Goal: Information Seeking & Learning: Learn about a topic

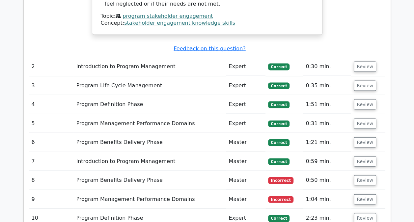
scroll to position [782, 0]
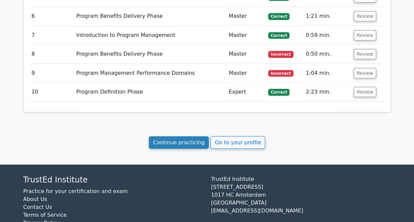
click at [190, 136] on link "Continue practicing" at bounding box center [179, 142] width 60 height 13
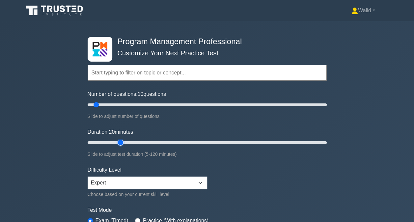
click at [118, 141] on input "Duration: 20 minutes" at bounding box center [207, 142] width 239 height 8
type input "15"
click at [110, 142] on input "Duration: 15 minutes" at bounding box center [207, 142] width 239 height 8
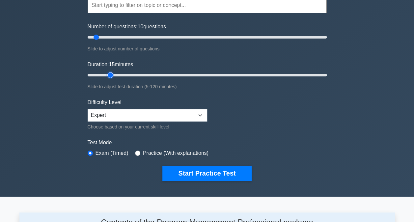
scroll to position [68, 0]
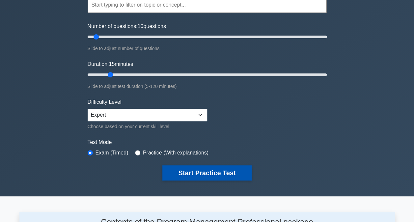
click at [213, 168] on button "Start Practice Test" at bounding box center [206, 172] width 89 height 15
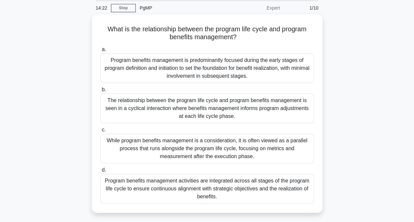
scroll to position [24, 0]
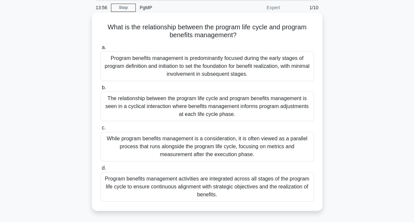
click at [206, 183] on div "Program benefits management activities are integrated across all stages of the …" at bounding box center [206, 187] width 213 height 30
click at [100, 170] on input "d. Program benefits management activities are integrated across all stages of t…" at bounding box center [100, 168] width 0 height 4
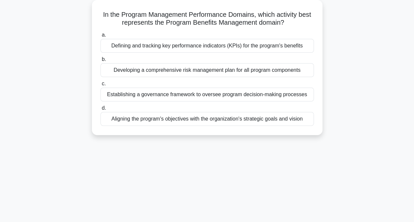
scroll to position [39, 0]
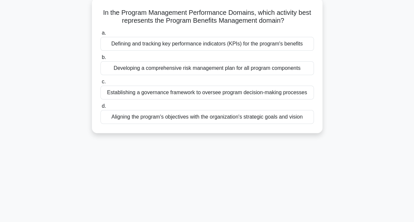
click at [183, 45] on div "Defining and tracking key performance indicators (KPIs) for the program's benef…" at bounding box center [206, 44] width 213 height 14
click at [100, 35] on input "a. Defining and tracking key performance indicators (KPIs) for the program's be…" at bounding box center [100, 33] width 0 height 4
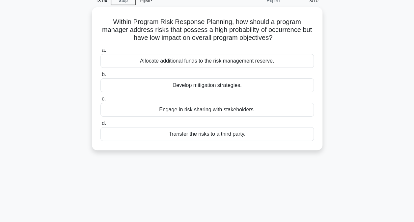
scroll to position [32, 0]
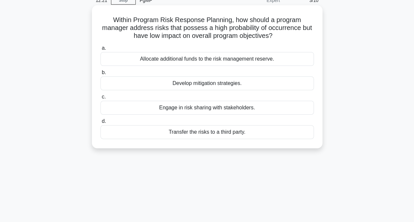
click at [193, 86] on div "Develop mitigation strategies." at bounding box center [206, 83] width 213 height 14
click at [100, 75] on input "b. Develop mitigation strategies." at bounding box center [100, 72] width 0 height 4
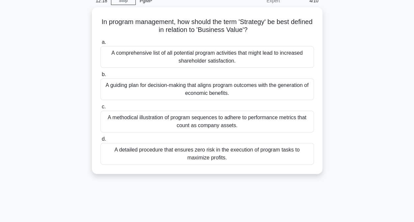
scroll to position [32, 0]
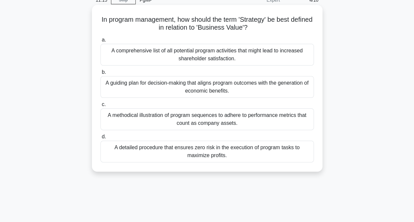
click at [186, 86] on div "A guiding plan for decision-making that aligns program outcomes with the genera…" at bounding box center [206, 87] width 213 height 22
click at [100, 74] on input "b. A guiding plan for decision-making that aligns program outcomes with the gen…" at bounding box center [100, 72] width 0 height 4
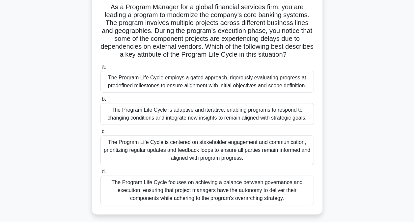
scroll to position [47, 0]
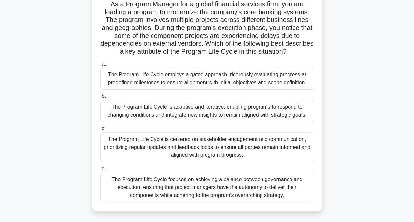
click at [198, 110] on div "The Program Life Cycle is adaptive and iterative, enabling programs to respond …" at bounding box center [206, 111] width 213 height 22
click at [100, 98] on input "b. The Program Life Cycle is adaptive and iterative, enabling programs to respo…" at bounding box center [100, 96] width 0 height 4
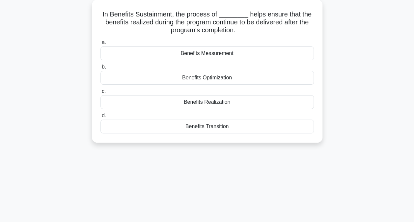
scroll to position [39, 0]
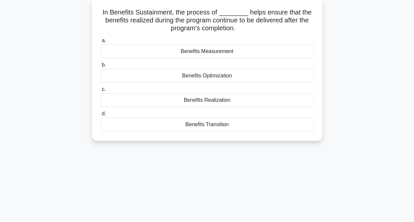
click at [201, 101] on div "Benefits Realization" at bounding box center [206, 100] width 213 height 14
click at [100, 91] on input "c. Benefits Realization" at bounding box center [100, 89] width 0 height 4
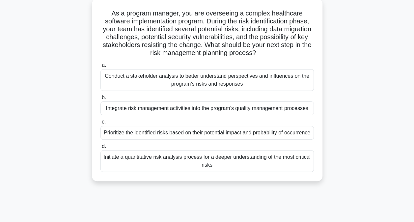
scroll to position [41, 0]
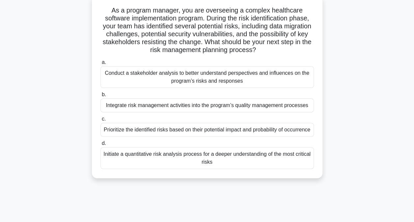
click at [119, 134] on div "Prioritize the identified risks based on their potential impact and probability…" at bounding box center [206, 130] width 213 height 14
click at [100, 121] on input "c. Prioritize the identified risks based on their potential impact and probabil…" at bounding box center [100, 119] width 0 height 4
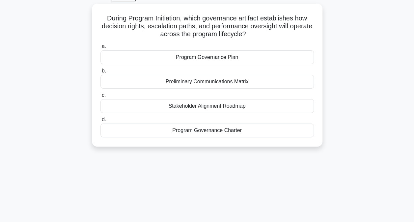
scroll to position [35, 0]
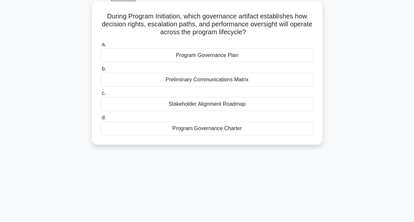
click at [201, 58] on div "Program Governance Plan" at bounding box center [206, 55] width 213 height 14
click at [100, 47] on input "a. Program Governance Plan" at bounding box center [100, 44] width 0 height 4
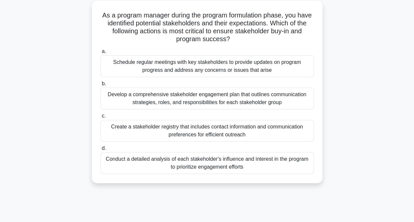
scroll to position [38, 0]
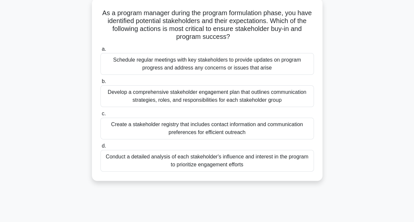
click at [193, 94] on div "Develop a comprehensive stakeholder engagement plan that outlines communication…" at bounding box center [206, 96] width 213 height 22
click at [100, 84] on input "b. Develop a comprehensive stakeholder engagement plan that outlines communicat…" at bounding box center [100, 81] width 0 height 4
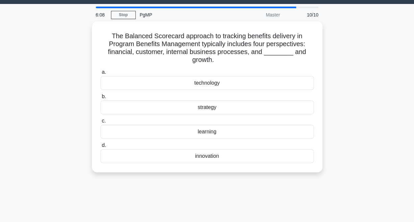
scroll to position [0, 0]
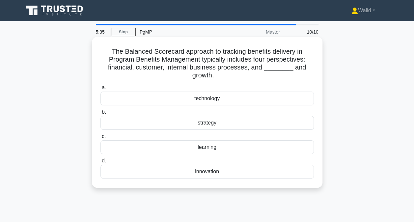
click at [199, 147] on div "learning" at bounding box center [206, 147] width 213 height 14
click at [100, 138] on input "c. learning" at bounding box center [100, 136] width 0 height 4
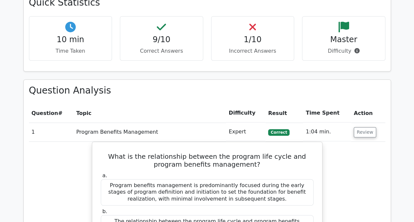
scroll to position [249, 0]
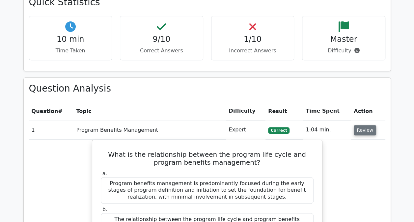
click at [360, 128] on button "Review" at bounding box center [364, 130] width 22 height 10
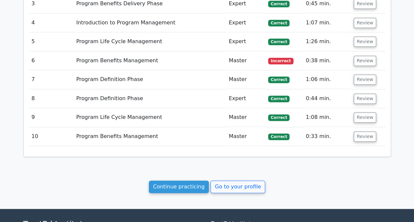
scroll to position [361, 0]
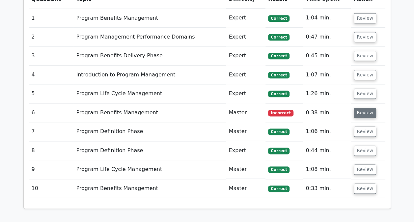
click at [359, 113] on button "Review" at bounding box center [364, 113] width 22 height 10
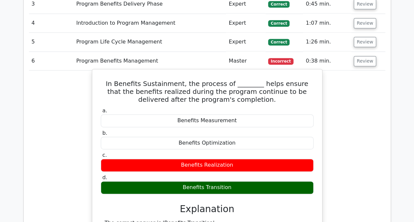
scroll to position [413, 0]
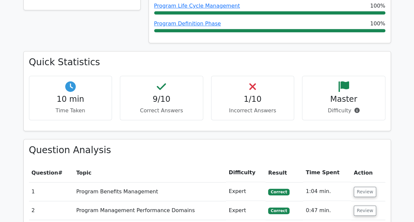
scroll to position [0, 0]
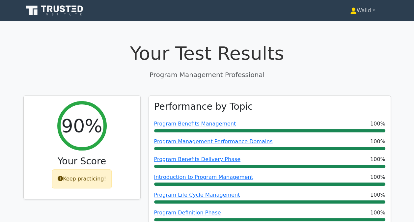
click at [360, 14] on link "Walid" at bounding box center [362, 10] width 57 height 13
click at [347, 27] on link "Profile" at bounding box center [360, 26] width 52 height 11
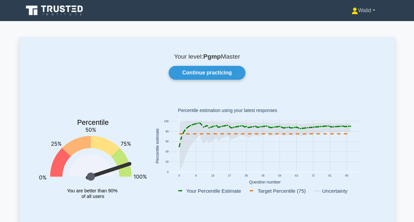
click at [356, 11] on link "Walid" at bounding box center [362, 10] width 55 height 13
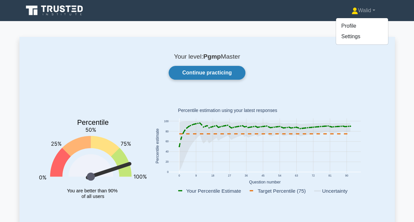
click at [207, 72] on link "Continue practicing" at bounding box center [206, 73] width 76 height 14
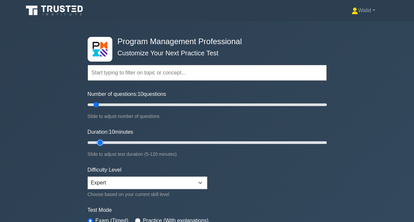
click at [105, 140] on input "Duration: 10 minutes" at bounding box center [207, 142] width 239 height 8
type input "15"
click at [107, 141] on input "Duration: 15 minutes" at bounding box center [207, 142] width 239 height 8
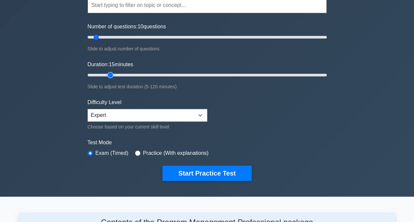
scroll to position [68, 0]
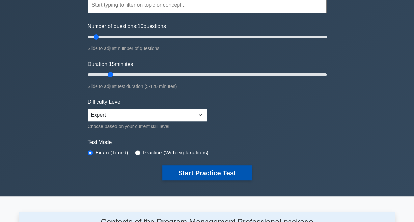
click at [192, 174] on button "Start Practice Test" at bounding box center [206, 172] width 89 height 15
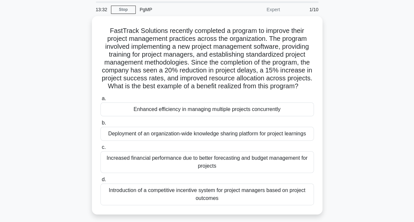
scroll to position [23, 0]
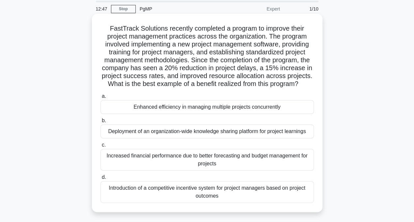
click at [177, 132] on div "Deployment of an organization-wide knowledge sharing platform for project learn…" at bounding box center [206, 131] width 213 height 14
click at [100, 123] on input "b. Deployment of an organization-wide knowledge sharing platform for project le…" at bounding box center [100, 120] width 0 height 4
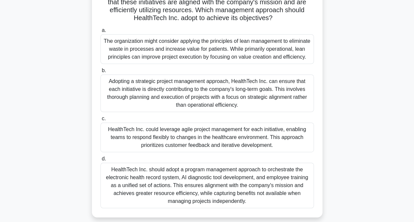
scroll to position [134, 0]
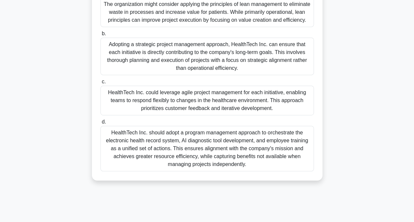
click at [142, 152] on div "HealthTech Inc. should adopt a program management approach to orchestrate the e…" at bounding box center [206, 148] width 213 height 45
click at [100, 124] on input "d. HealthTech Inc. should adopt a program management approach to orchestrate th…" at bounding box center [100, 122] width 0 height 4
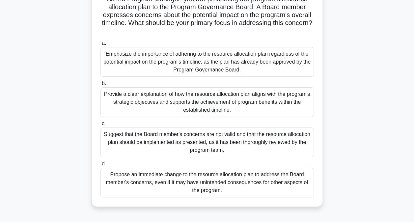
scroll to position [54, 0]
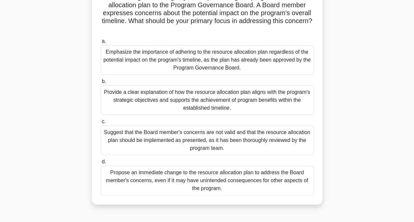
click at [125, 99] on div "Provide a clear explanation of how the resource allocation plan aligns with the…" at bounding box center [206, 100] width 213 height 30
click at [100, 84] on input "b. Provide a clear explanation of how the resource allocation plan aligns with …" at bounding box center [100, 81] width 0 height 4
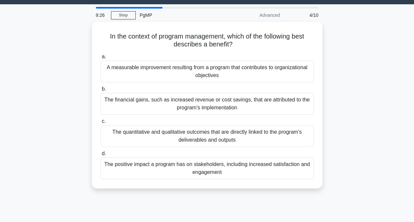
scroll to position [18, 0]
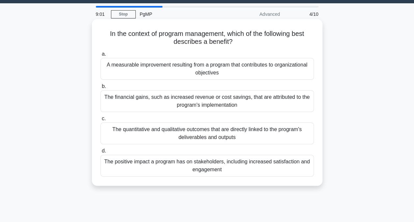
click at [148, 66] on div "A measurable improvement resulting from a program that contributes to organizat…" at bounding box center [206, 69] width 213 height 22
click at [100, 56] on input "a. A measurable improvement resulting from a program that contributes to organi…" at bounding box center [100, 54] width 0 height 4
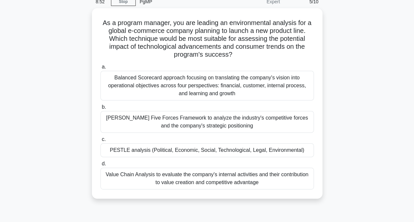
scroll to position [30, 0]
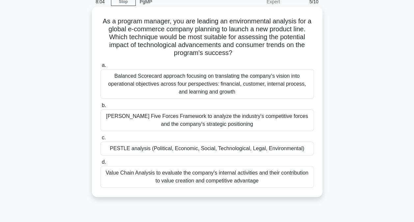
click at [156, 148] on div "PESTLE analysis (Political, Economic, Social, Technological, Legal, Environment…" at bounding box center [206, 148] width 213 height 14
click at [100, 140] on input "c. PESTLE analysis (Political, Economic, Social, Technological, Legal, Environm…" at bounding box center [100, 138] width 0 height 4
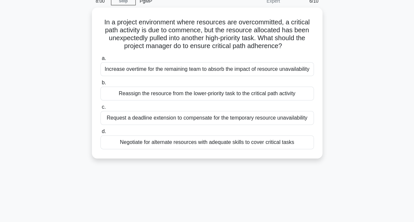
scroll to position [38, 0]
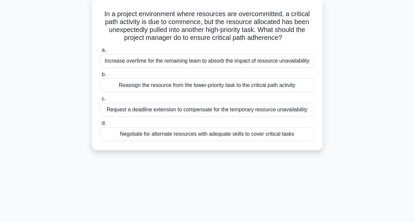
click at [159, 135] on div "Negotiate for alternate resources with adequate skills to cover critical tasks" at bounding box center [206, 134] width 213 height 14
click at [100, 125] on input "d. Negotiate for alternate resources with adequate skills to cover critical tas…" at bounding box center [100, 123] width 0 height 4
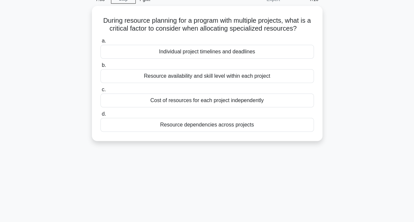
scroll to position [33, 0]
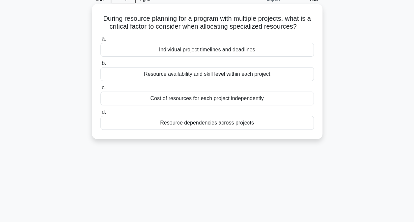
click at [184, 124] on div "Resource dependencies across projects" at bounding box center [206, 123] width 213 height 14
click at [100, 114] on input "d. Resource dependencies across projects" at bounding box center [100, 112] width 0 height 4
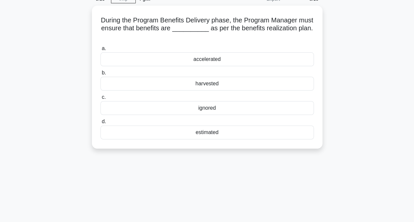
scroll to position [0, 0]
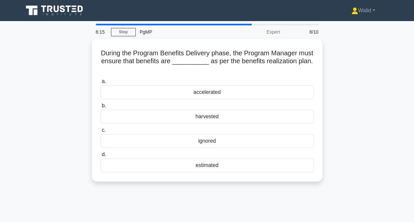
click at [56, 147] on div "During the Program Benefits Delivery phase, the Program Manager must ensure tha…" at bounding box center [206, 113] width 375 height 151
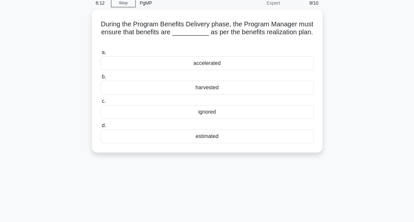
scroll to position [29, 0]
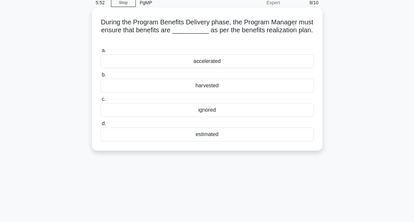
click at [200, 61] on div "accelerated" at bounding box center [206, 61] width 213 height 14
click at [100, 53] on input "a. accelerated" at bounding box center [100, 50] width 0 height 4
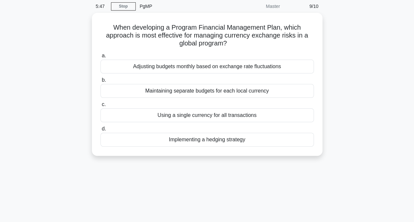
scroll to position [31, 0]
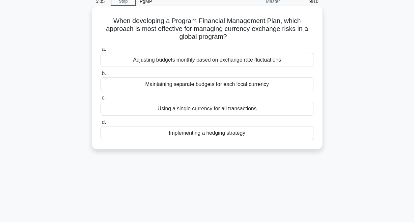
click at [207, 134] on div "Implementing a hedging strategy" at bounding box center [206, 133] width 213 height 14
click at [100, 124] on input "d. Implementing a hedging strategy" at bounding box center [100, 122] width 0 height 4
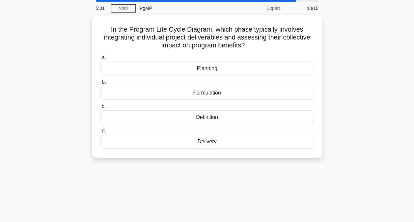
scroll to position [25, 0]
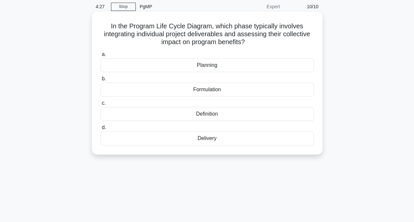
click at [200, 136] on div "Delivery" at bounding box center [206, 138] width 213 height 14
click at [100, 130] on input "d. Delivery" at bounding box center [100, 127] width 0 height 4
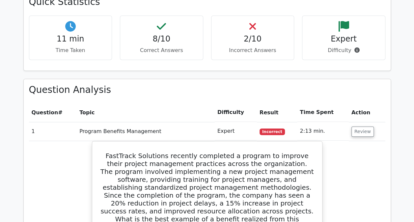
scroll to position [267, 0]
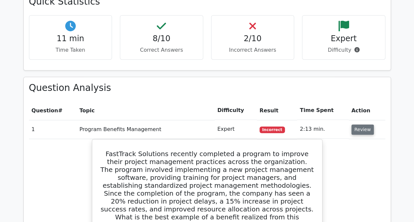
click at [363, 130] on button "Review" at bounding box center [362, 129] width 22 height 10
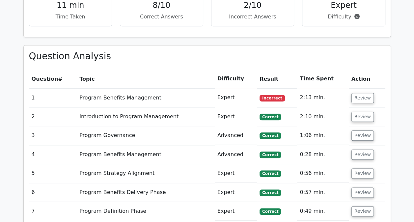
scroll to position [299, 0]
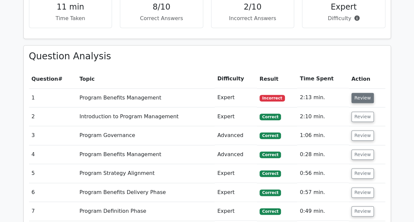
click at [359, 97] on button "Review" at bounding box center [362, 98] width 22 height 10
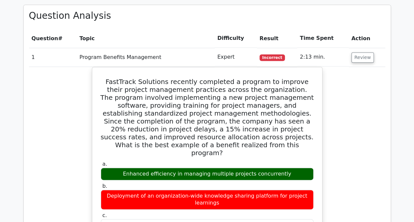
scroll to position [341, 0]
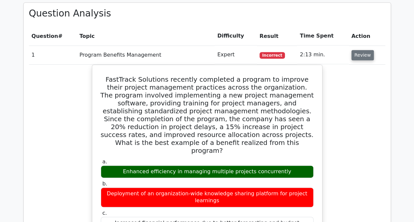
click at [361, 59] on button "Review" at bounding box center [362, 55] width 22 height 10
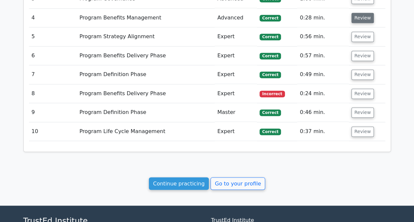
scroll to position [442, 0]
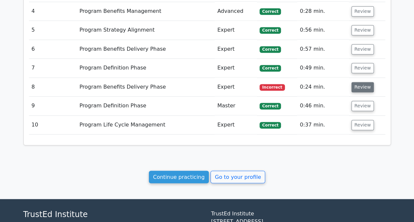
click at [360, 88] on button "Review" at bounding box center [362, 87] width 22 height 10
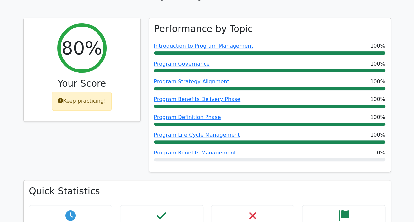
scroll to position [0, 0]
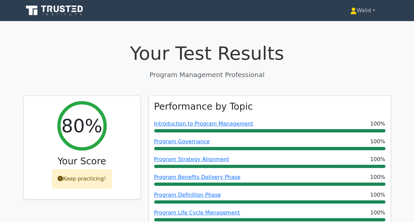
click at [357, 10] on link "Walid" at bounding box center [362, 10] width 57 height 13
click at [348, 23] on link "Profile" at bounding box center [360, 26] width 52 height 11
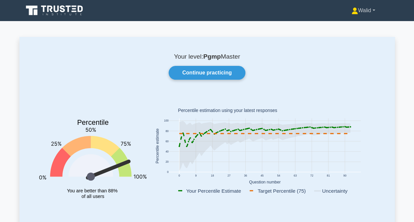
click at [358, 10] on link "Walid" at bounding box center [362, 10] width 55 height 13
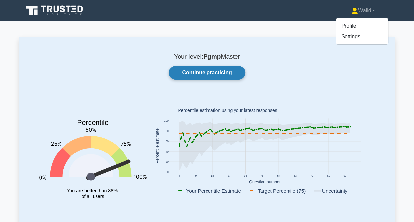
click at [216, 75] on link "Continue practicing" at bounding box center [206, 73] width 76 height 14
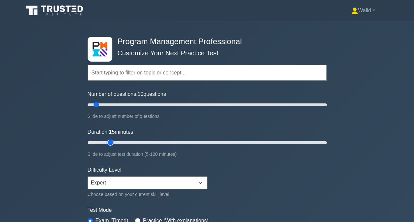
type input "15"
click at [106, 142] on input "Duration: 15 minutes" at bounding box center [207, 142] width 239 height 8
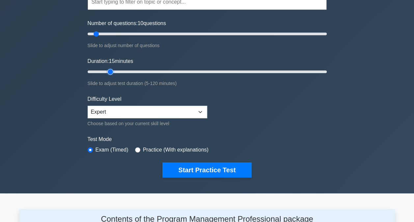
scroll to position [71, 0]
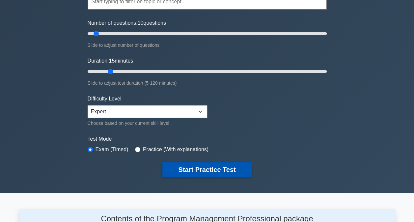
click at [218, 172] on button "Start Practice Test" at bounding box center [206, 169] width 89 height 15
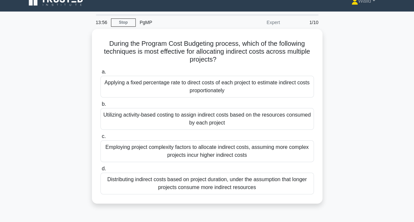
scroll to position [10, 0]
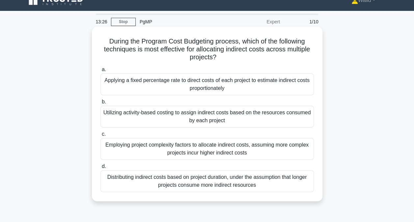
click at [166, 182] on div "Distributing indirect costs based on project duration, under the assumption tha…" at bounding box center [206, 181] width 213 height 22
click at [100, 168] on input "d. Distributing indirect costs based on project duration, under the assumption …" at bounding box center [100, 166] width 0 height 4
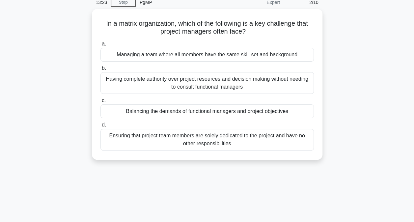
scroll to position [30, 0]
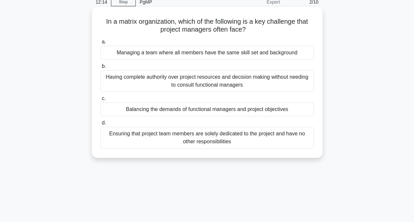
click at [172, 136] on div "Ensuring that project team members are solely dedicated to the project and have…" at bounding box center [206, 138] width 213 height 22
click at [100, 125] on input "d. Ensuring that project team members are solely dedicated to the project and h…" at bounding box center [100, 123] width 0 height 4
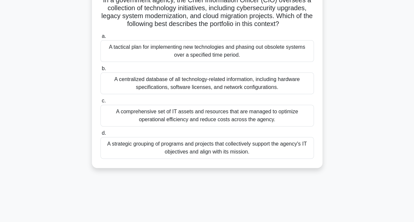
scroll to position [51, 0]
click at [161, 142] on div "A strategic grouping of programs and projects that collectively support the age…" at bounding box center [206, 148] width 213 height 22
click at [100, 136] on input "d. A strategic grouping of programs and projects that collectively support the …" at bounding box center [100, 133] width 0 height 4
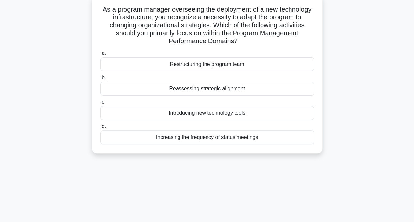
scroll to position [43, 0]
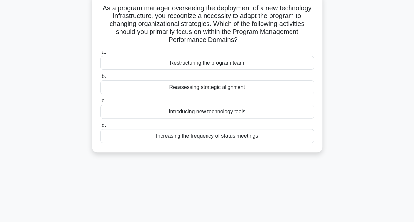
click at [172, 114] on div "Introducing new technology tools" at bounding box center [206, 112] width 213 height 14
click at [100, 103] on input "c. Introducing new technology tools" at bounding box center [100, 101] width 0 height 4
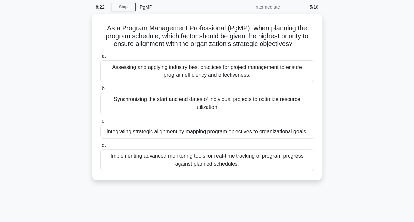
scroll to position [23, 0]
click at [139, 101] on div "Synchronizing the start and end dates of individual projects to optimize resour…" at bounding box center [206, 104] width 213 height 22
click at [100, 91] on input "b. Synchronizing the start and end dates of individual projects to optimize res…" at bounding box center [100, 89] width 0 height 4
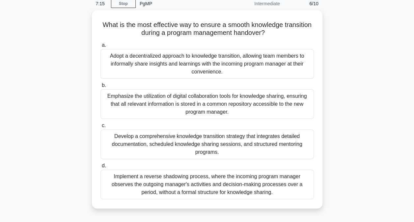
scroll to position [28, 0]
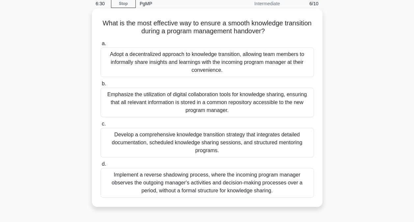
click at [128, 144] on div "Develop a comprehensive knowledge transition strategy that integrates detailed …" at bounding box center [206, 143] width 213 height 30
click at [100, 126] on input "c. Develop a comprehensive knowledge transition strategy that integrates detail…" at bounding box center [100, 124] width 0 height 4
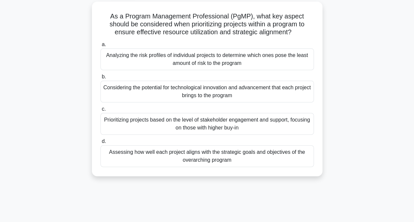
scroll to position [39, 0]
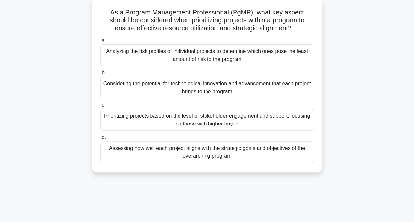
click at [128, 149] on div "Assessing how well each project aligns with the strategic goals and objectives …" at bounding box center [206, 152] width 213 height 22
click at [100, 139] on input "d. Assessing how well each project aligns with the strategic goals and objectiv…" at bounding box center [100, 137] width 0 height 4
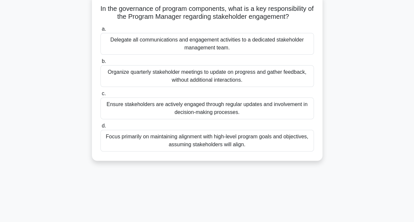
scroll to position [45, 0]
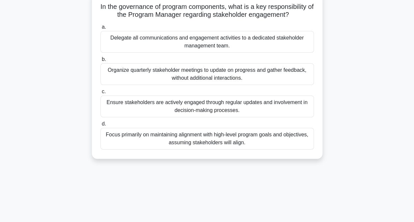
click at [126, 105] on div "Ensure stakeholders are actively engaged through regular updates and involvemen…" at bounding box center [206, 106] width 213 height 22
click at [100, 94] on input "c. Ensure stakeholders are actively engaged through regular updates and involve…" at bounding box center [100, 91] width 0 height 4
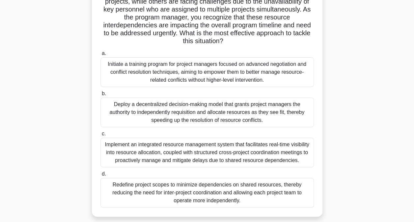
scroll to position [91, 0]
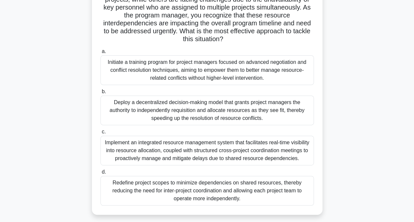
click at [121, 151] on div "Implement an integrated resource management system that facilitates real-time v…" at bounding box center [206, 151] width 213 height 30
click at [100, 134] on input "c. Implement an integrated resource management system that facilitates real-tim…" at bounding box center [100, 132] width 0 height 4
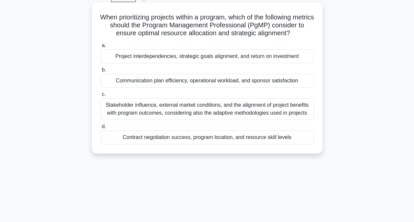
scroll to position [35, 0]
click at [151, 58] on div "Project interdependencies, strategic goals alignment, and return on investment" at bounding box center [206, 56] width 213 height 14
click at [100, 47] on input "a. Project interdependencies, strategic goals alignment, and return on investme…" at bounding box center [100, 45] width 0 height 4
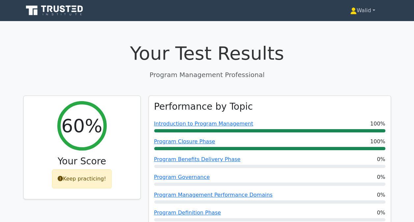
click at [363, 8] on link "Walid" at bounding box center [362, 10] width 57 height 13
click at [342, 28] on link "Profile" at bounding box center [360, 26] width 52 height 11
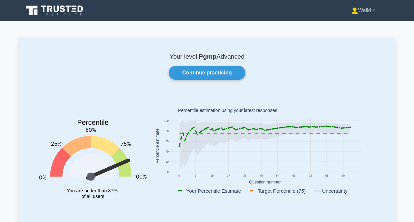
click at [358, 9] on link "Walid" at bounding box center [362, 10] width 55 height 13
click at [346, 23] on link "Profile" at bounding box center [362, 26] width 52 height 11
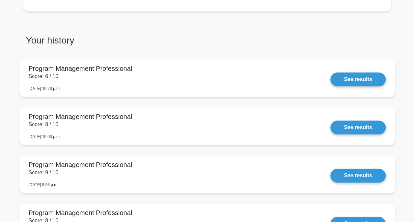
scroll to position [315, 0]
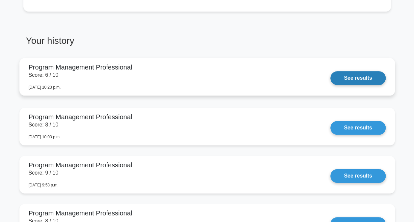
click at [363, 81] on link "See results" at bounding box center [357, 78] width 55 height 14
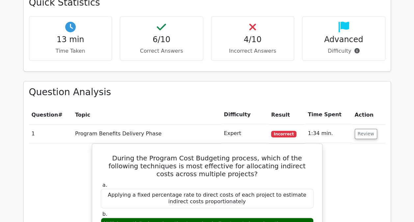
scroll to position [253, 0]
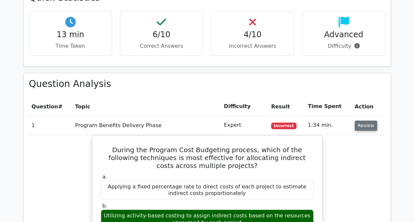
click at [364, 126] on button "Review" at bounding box center [365, 125] width 22 height 10
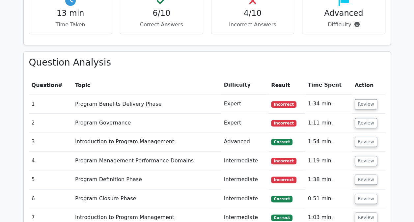
scroll to position [275, 0]
click at [364, 99] on button "Review" at bounding box center [365, 104] width 22 height 10
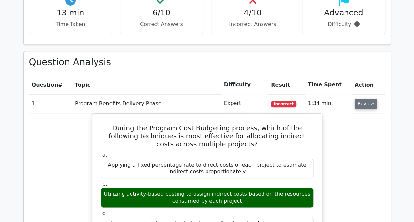
click at [362, 103] on button "Review" at bounding box center [365, 104] width 22 height 10
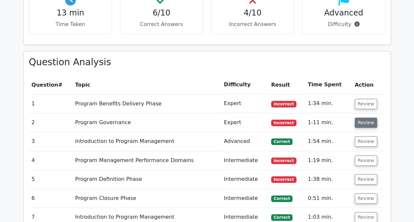
click at [359, 119] on button "Review" at bounding box center [365, 122] width 22 height 10
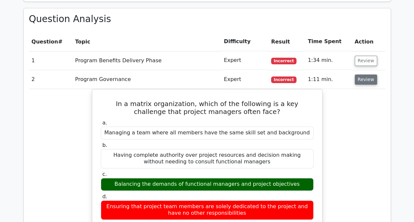
scroll to position [321, 0]
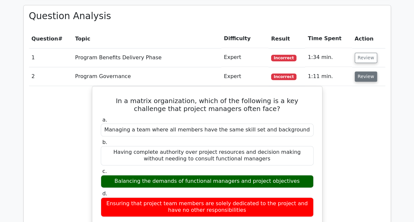
click at [364, 78] on button "Review" at bounding box center [365, 76] width 22 height 10
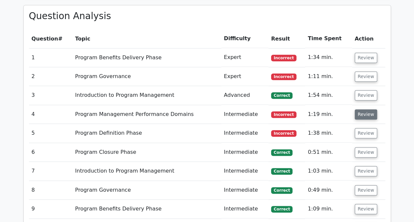
click at [361, 116] on button "Review" at bounding box center [365, 114] width 22 height 10
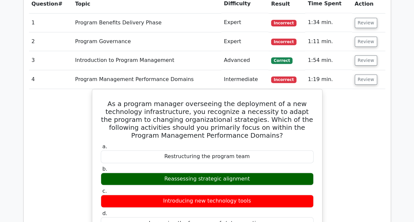
scroll to position [357, 0]
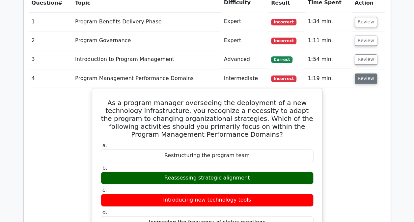
click at [365, 80] on button "Review" at bounding box center [365, 78] width 22 height 10
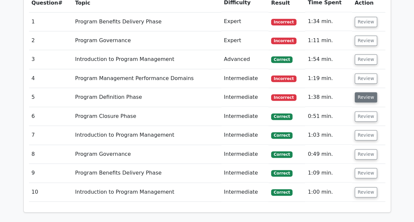
click at [361, 96] on button "Review" at bounding box center [365, 97] width 22 height 10
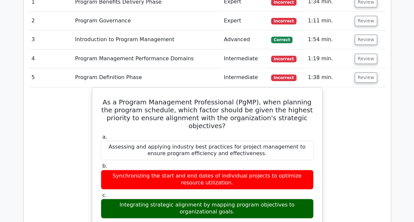
scroll to position [377, 0]
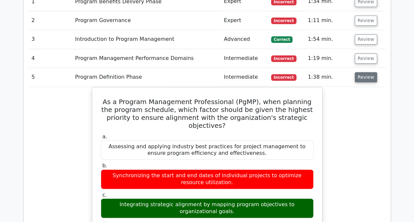
click at [363, 77] on button "Review" at bounding box center [365, 77] width 22 height 10
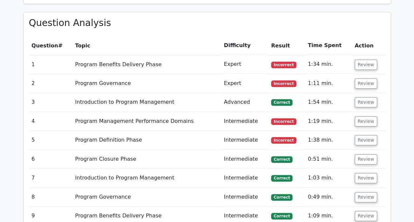
scroll to position [310, 0]
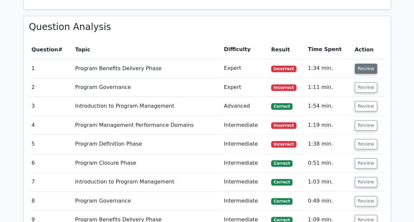
click at [363, 66] on button "Review" at bounding box center [365, 68] width 22 height 10
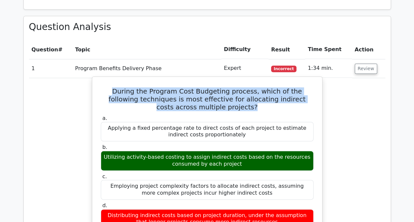
drag, startPoint x: 220, startPoint y: 105, endPoint x: 106, endPoint y: 90, distance: 115.5
click at [106, 90] on h5 "During the Program Cost Budgeting process, which of the following techniques is…" at bounding box center [207, 99] width 214 height 24
drag, startPoint x: 106, startPoint y: 90, endPoint x: 132, endPoint y: 95, distance: 26.5
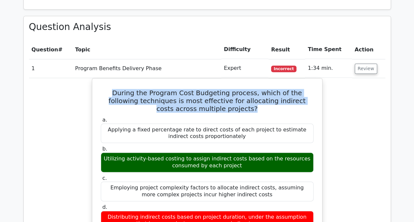
drag, startPoint x: 132, startPoint y: 95, endPoint x: 72, endPoint y: 103, distance: 59.7
click at [72, 103] on div "During the Program Cost Budgeting process, which of the following techniques is…" at bounding box center [207, 201] width 356 height 247
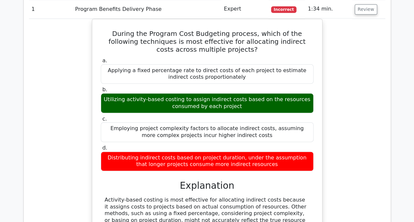
scroll to position [369, 0]
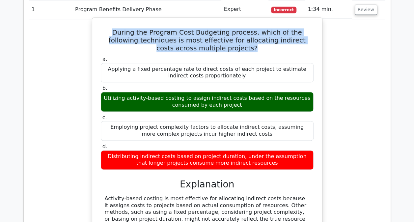
drag, startPoint x: 220, startPoint y: 47, endPoint x: 107, endPoint y: 26, distance: 115.4
click at [107, 28] on h5 "During the Program Cost Budgeting process, which of the following techniques is…" at bounding box center [207, 40] width 214 height 24
drag, startPoint x: 107, startPoint y: 26, endPoint x: 183, endPoint y: 37, distance: 76.8
copy h5 "During the Program Cost Budgeting process, which of the following techniques is…"
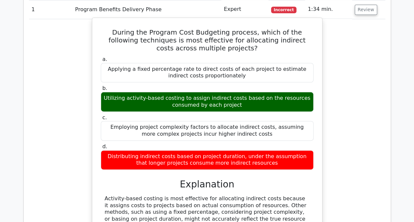
click at [168, 78] on div "Applying a fixed percentage rate to direct costs of each project to estimate in…" at bounding box center [207, 73] width 213 height 20
drag, startPoint x: 114, startPoint y: 97, endPoint x: 239, endPoint y: 103, distance: 124.8
click at [239, 103] on div "Utilizing activity-based costing to assign indirect costs based on the resource…" at bounding box center [207, 102] width 213 height 20
drag, startPoint x: 239, startPoint y: 103, endPoint x: 226, endPoint y: 101, distance: 12.5
copy div "Utilizing activity-based costing to assign indirect costs based on the resource…"
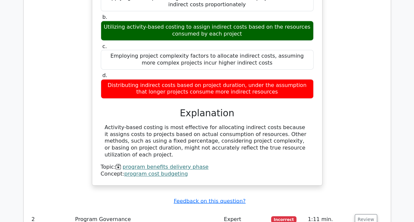
scroll to position [460, 0]
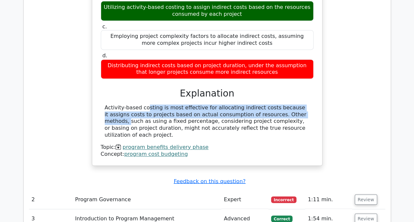
drag, startPoint x: 105, startPoint y: 105, endPoint x: 241, endPoint y: 112, distance: 136.1
click at [241, 112] on div "Activity-based costing is most effective for allocating indirect costs because …" at bounding box center [207, 121] width 205 height 34
drag, startPoint x: 241, startPoint y: 112, endPoint x: 220, endPoint y: 112, distance: 21.1
copy div "Activity-based costing is most effective for allocating indirect costs because …"
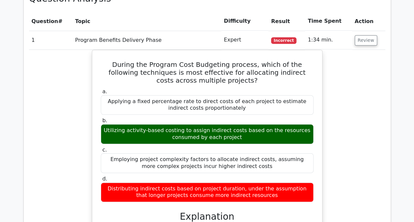
scroll to position [332, 0]
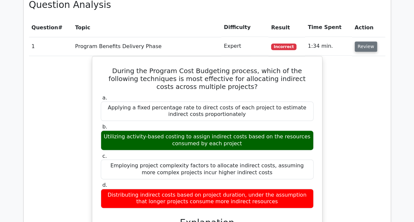
click at [363, 48] on button "Review" at bounding box center [365, 46] width 22 height 10
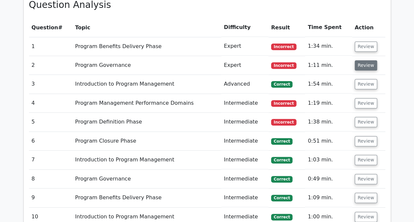
click at [363, 63] on button "Review" at bounding box center [365, 65] width 22 height 10
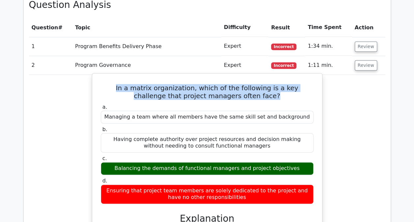
drag, startPoint x: 252, startPoint y: 94, endPoint x: 101, endPoint y: 85, distance: 151.9
click at [101, 85] on h5 "In a matrix organization, which of the following is a key challenge that projec…" at bounding box center [207, 92] width 214 height 16
drag, startPoint x: 101, startPoint y: 85, endPoint x: 116, endPoint y: 89, distance: 16.4
copy h5 "In a matrix organization, which of the following is a key challenge that projec…"
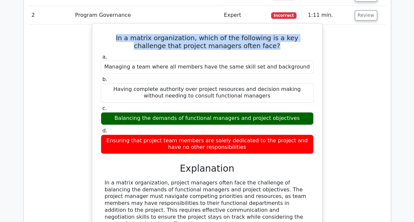
scroll to position [383, 0]
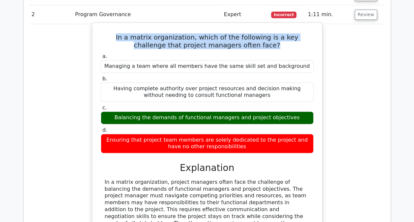
drag, startPoint x: 123, startPoint y: 114, endPoint x: 288, endPoint y: 116, distance: 165.5
click at [288, 116] on div "Balancing the demands of functional managers and project objectives" at bounding box center [207, 117] width 213 height 13
copy div "Balancing the demands of functional managers and project objective"
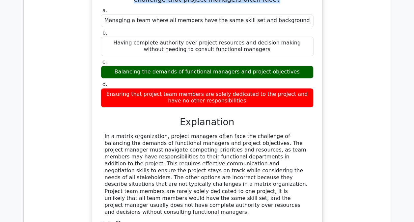
scroll to position [429, 0]
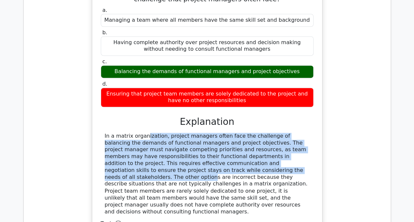
drag, startPoint x: 200, startPoint y: 168, endPoint x: 104, endPoint y: 132, distance: 102.6
click at [104, 133] on div "In a matrix organization, project managers often face the challenge of balancin…" at bounding box center [207, 174] width 213 height 82
drag, startPoint x: 104, startPoint y: 132, endPoint x: 132, endPoint y: 147, distance: 32.0
copy div "In a matrix organization, project managers often face the challenge of balancin…"
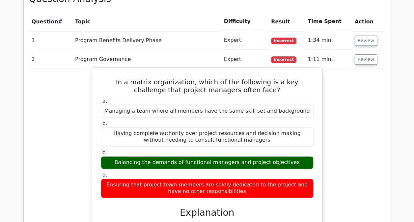
scroll to position [338, 0]
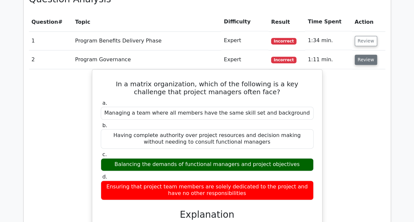
click at [364, 59] on button "Review" at bounding box center [365, 60] width 22 height 10
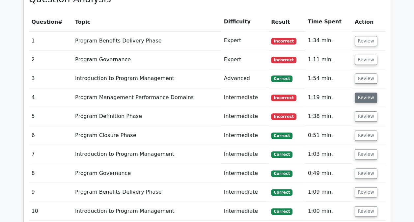
click at [363, 99] on button "Review" at bounding box center [365, 97] width 22 height 10
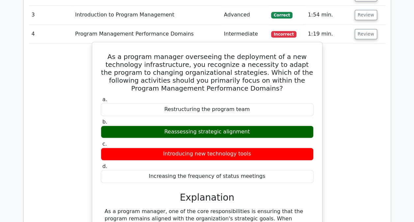
scroll to position [402, 0]
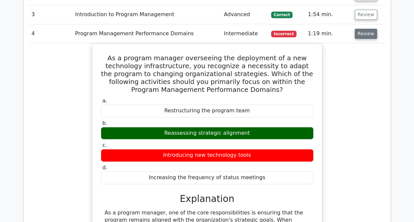
click at [362, 33] on button "Review" at bounding box center [365, 34] width 22 height 10
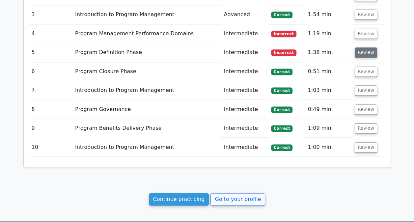
click at [362, 51] on button "Review" at bounding box center [365, 52] width 22 height 10
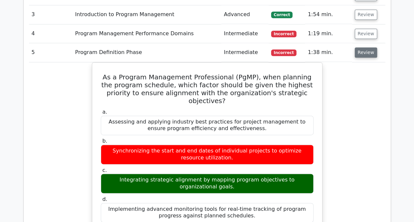
click at [362, 51] on button "Review" at bounding box center [365, 52] width 22 height 10
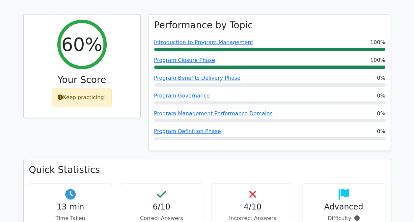
scroll to position [0, 0]
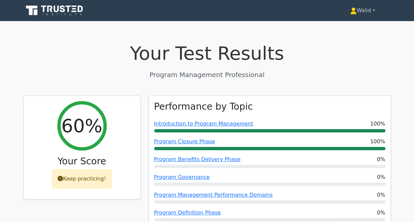
click at [362, 9] on link "Walid" at bounding box center [362, 10] width 57 height 13
click at [350, 29] on link "Profile" at bounding box center [360, 26] width 52 height 11
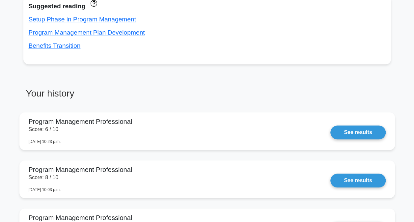
scroll to position [342, 0]
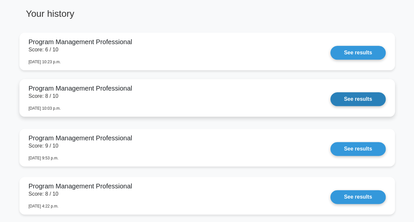
click at [344, 101] on link "See results" at bounding box center [357, 99] width 55 height 14
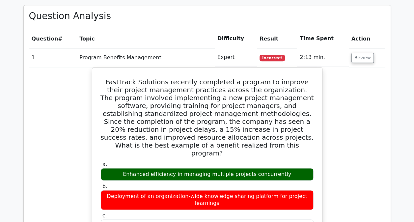
scroll to position [349, 0]
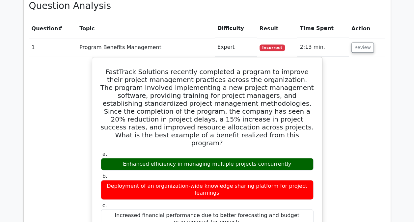
click at [356, 42] on td "Review" at bounding box center [366, 47] width 37 height 19
click at [356, 47] on button "Review" at bounding box center [362, 47] width 22 height 10
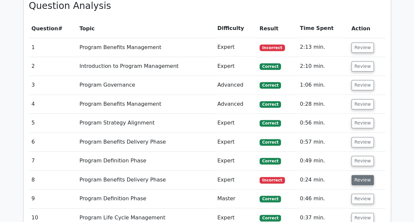
click at [358, 176] on button "Review" at bounding box center [362, 180] width 22 height 10
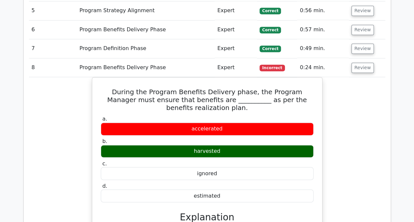
scroll to position [476, 0]
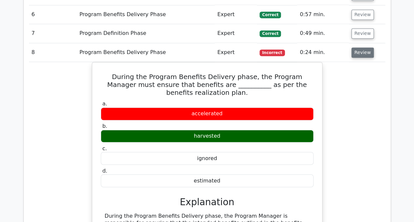
click at [353, 50] on button "Review" at bounding box center [362, 52] width 22 height 10
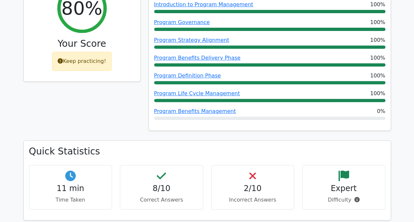
scroll to position [0, 0]
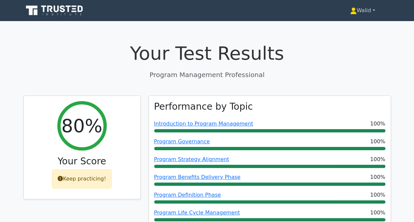
click at [366, 12] on link "Walid" at bounding box center [362, 10] width 57 height 13
click at [357, 25] on link "Profile" at bounding box center [360, 26] width 52 height 11
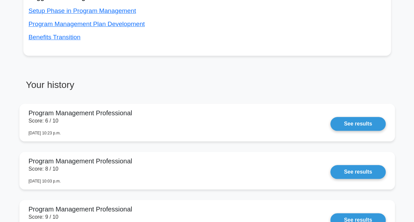
scroll to position [309, 0]
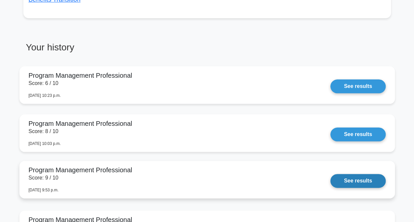
click at [344, 182] on link "See results" at bounding box center [357, 181] width 55 height 14
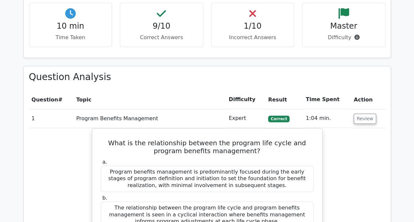
scroll to position [262, 0]
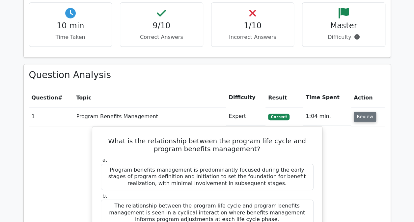
click at [364, 118] on button "Review" at bounding box center [364, 117] width 22 height 10
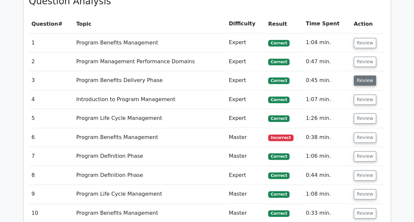
scroll to position [340, 0]
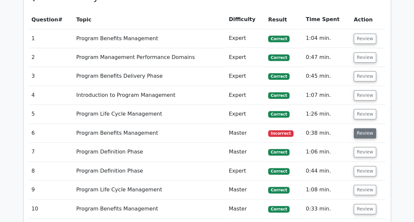
click at [362, 131] on button "Review" at bounding box center [364, 133] width 22 height 10
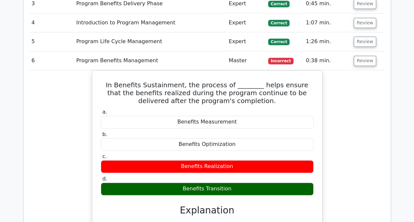
scroll to position [424, 0]
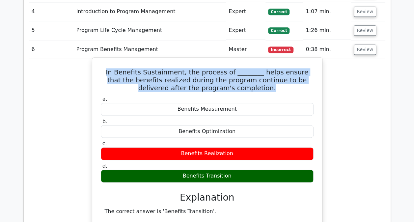
drag, startPoint x: 244, startPoint y: 87, endPoint x: 104, endPoint y: 69, distance: 140.9
click at [104, 69] on h5 "In Benefits Sustainment, the process of ________ helps ensure that the benefits…" at bounding box center [207, 80] width 214 height 24
drag, startPoint x: 104, startPoint y: 69, endPoint x: 123, endPoint y: 74, distance: 19.7
copy h5 "In Benefits Sustainment, the process of ________ helps ensure that the benefits…"
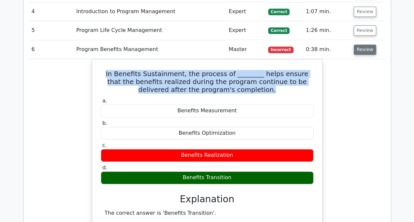
click at [363, 50] on button "Review" at bounding box center [364, 49] width 22 height 10
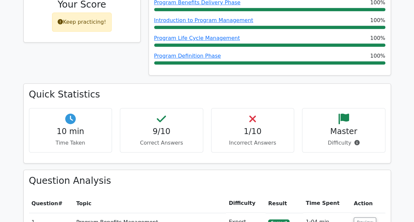
scroll to position [0, 0]
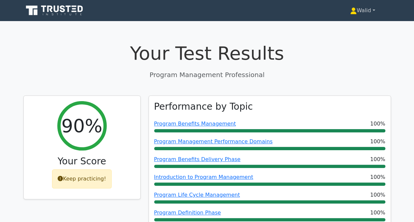
click at [365, 5] on link "Walid" at bounding box center [362, 10] width 57 height 13
click at [348, 24] on link "Profile" at bounding box center [360, 26] width 52 height 11
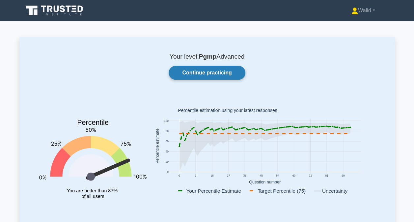
click at [205, 70] on link "Continue practicing" at bounding box center [206, 73] width 76 height 14
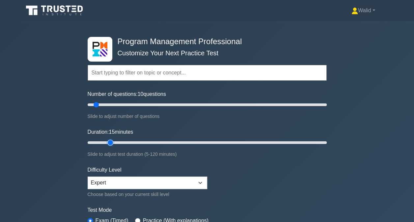
type input "15"
click at [108, 141] on input "Duration: 15 minutes" at bounding box center [207, 142] width 239 height 8
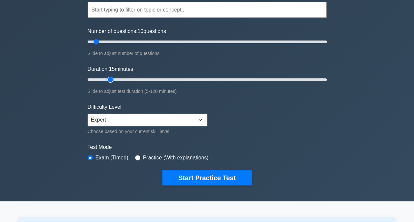
scroll to position [63, 0]
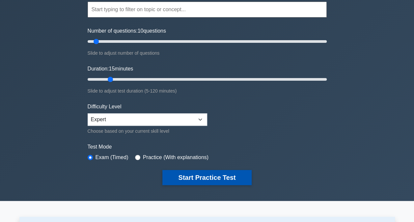
click at [214, 177] on button "Start Practice Test" at bounding box center [206, 177] width 89 height 15
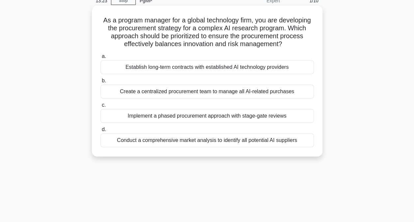
scroll to position [33, 0]
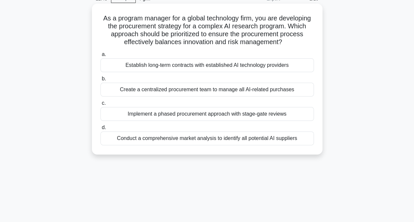
click at [158, 145] on div "Conduct a comprehensive market analysis to identify all potential AI suppliers" at bounding box center [206, 138] width 213 height 14
click at [100, 130] on input "d. Conduct a comprehensive market analysis to identify all potential AI supplie…" at bounding box center [100, 127] width 0 height 4
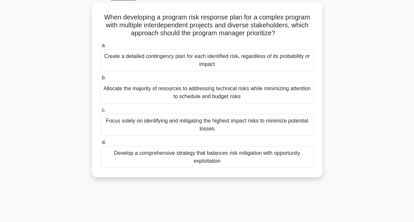
scroll to position [34, 0]
click at [145, 161] on div "Develop a comprehensive strategy that balances risk mitigation with opportunity…" at bounding box center [206, 157] width 213 height 22
click at [100, 144] on input "d. Develop a comprehensive strategy that balances risk mitigation with opportun…" at bounding box center [100, 142] width 0 height 4
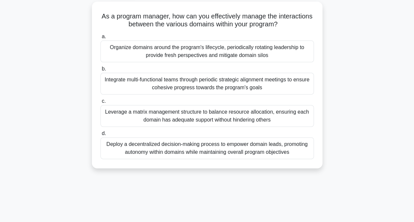
scroll to position [38, 0]
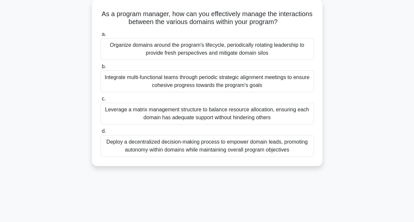
click at [151, 116] on div "Leverage a matrix management structure to balance resource allocation, ensuring…" at bounding box center [206, 114] width 213 height 22
click at [100, 101] on input "c. Leverage a matrix management structure to balance resource allocation, ensur…" at bounding box center [100, 99] width 0 height 4
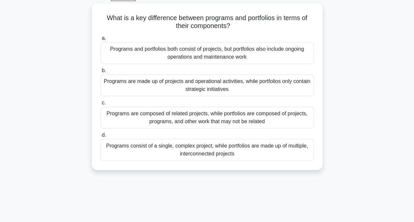
scroll to position [36, 0]
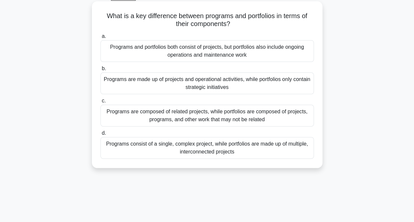
click at [145, 111] on div "Programs are composed of related projects, while portfolios are composed of pro…" at bounding box center [206, 116] width 213 height 22
click at [100, 103] on input "c. Programs are composed of related projects, while portfolios are composed of …" at bounding box center [100, 101] width 0 height 4
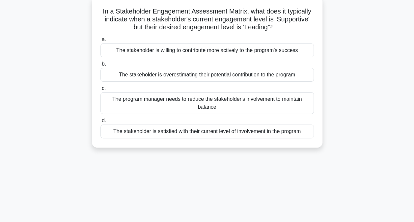
scroll to position [41, 0]
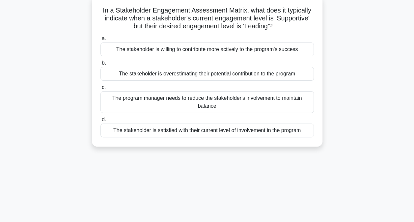
click at [153, 51] on div "The stakeholder is willing to contribute more actively to the program's success" at bounding box center [206, 49] width 213 height 14
click at [100, 41] on input "a. The stakeholder is willing to contribute more actively to the program's succ…" at bounding box center [100, 39] width 0 height 4
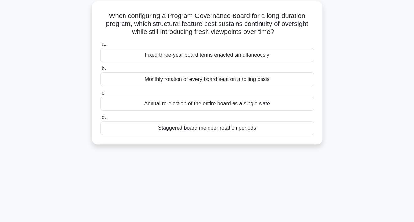
scroll to position [38, 0]
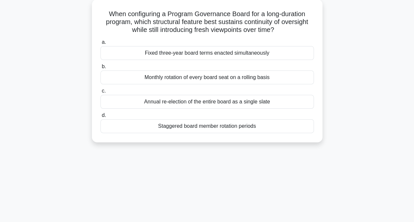
click at [160, 128] on div "Staggered board member rotation periods" at bounding box center [206, 126] width 213 height 14
click at [100, 117] on input "d. Staggered board member rotation periods" at bounding box center [100, 115] width 0 height 4
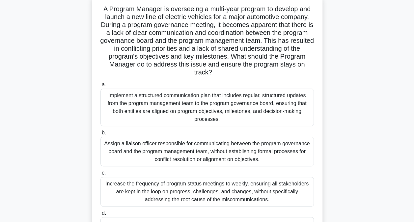
scroll to position [43, 0]
click at [138, 105] on div "Implement a structured communication plan that includes regular, structured upd…" at bounding box center [206, 107] width 213 height 38
click at [100, 87] on input "a. Implement a structured communication plan that includes regular, structured …" at bounding box center [100, 84] width 0 height 4
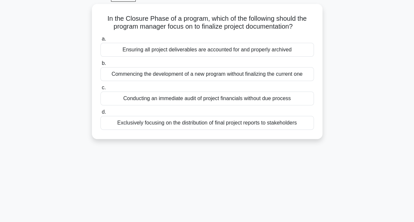
scroll to position [35, 0]
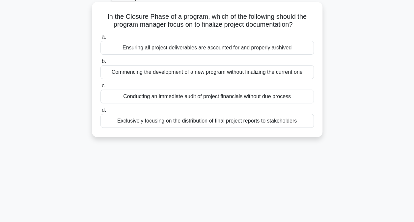
click at [141, 47] on div "Ensuring all project deliverables are accounted for and properly archived" at bounding box center [206, 48] width 213 height 14
click at [100, 39] on input "a. Ensuring all project deliverables are accounted for and properly archived" at bounding box center [100, 37] width 0 height 4
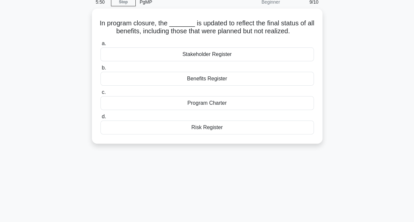
scroll to position [30, 0]
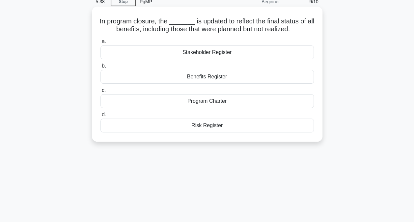
click at [190, 79] on div "Benefits Register" at bounding box center [206, 77] width 213 height 14
click at [100, 68] on input "b. Benefits Register" at bounding box center [100, 66] width 0 height 4
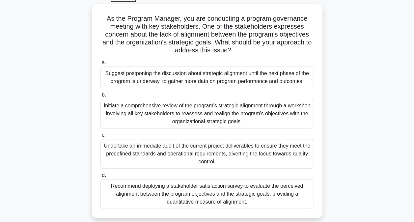
scroll to position [36, 0]
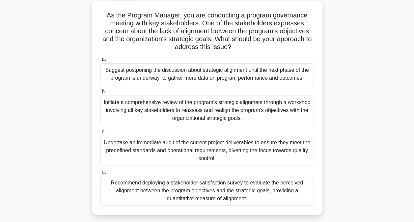
click at [191, 111] on div "Initiate a comprehensive review of the program's strategic alignment through a …" at bounding box center [206, 110] width 213 height 30
click at [100, 94] on input "b. Initiate a comprehensive review of the program's strategic alignment through…" at bounding box center [100, 91] width 0 height 4
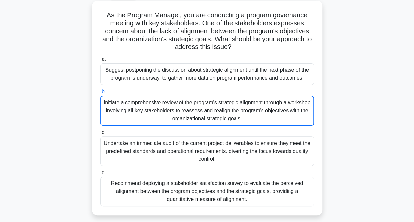
scroll to position [0, 0]
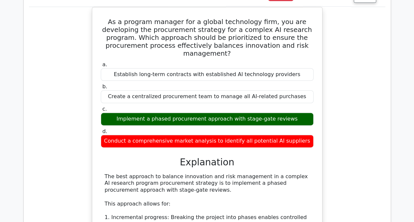
scroll to position [289, 0]
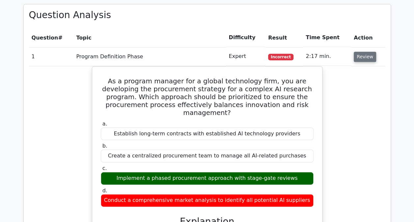
click at [356, 53] on button "Review" at bounding box center [364, 57] width 22 height 10
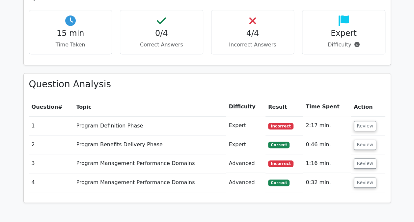
scroll to position [257, 0]
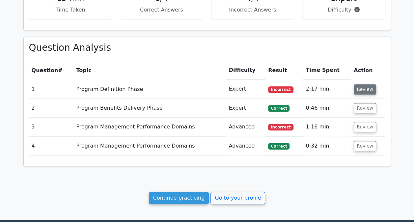
click at [367, 86] on button "Review" at bounding box center [364, 89] width 22 height 10
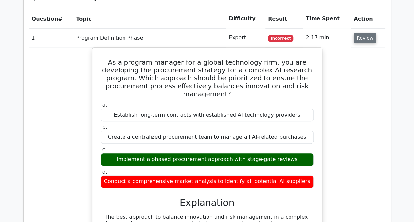
scroll to position [309, 0]
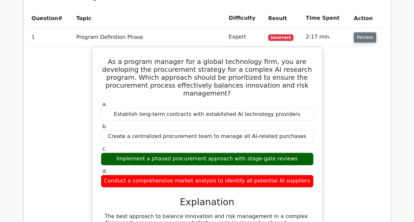
click at [361, 36] on button "Review" at bounding box center [364, 37] width 22 height 10
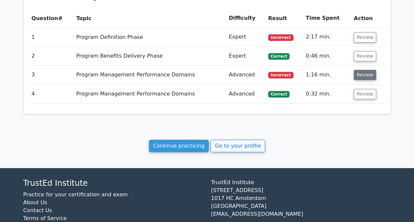
click at [358, 74] on button "Review" at bounding box center [364, 75] width 22 height 10
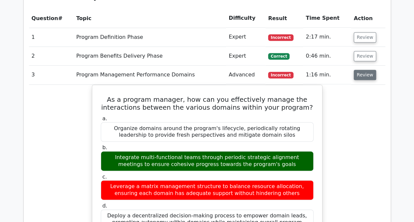
click at [358, 74] on button "Review" at bounding box center [364, 75] width 22 height 10
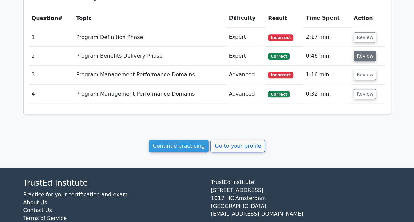
click at [362, 52] on button "Review" at bounding box center [364, 56] width 22 height 10
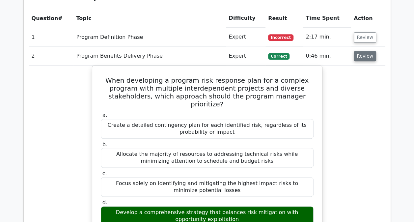
click at [362, 52] on button "Review" at bounding box center [364, 56] width 22 height 10
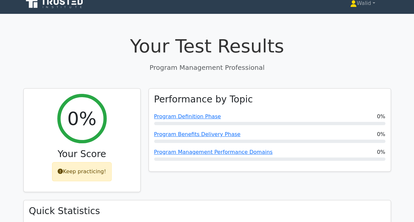
scroll to position [0, 0]
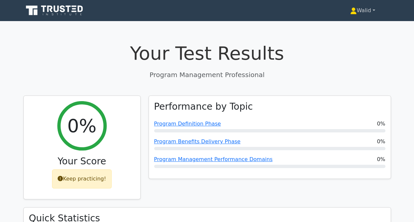
click at [360, 14] on link "Walid" at bounding box center [362, 10] width 57 height 13
click at [347, 26] on link "Profile" at bounding box center [360, 26] width 52 height 11
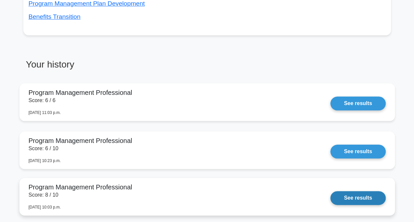
scroll to position [291, 0]
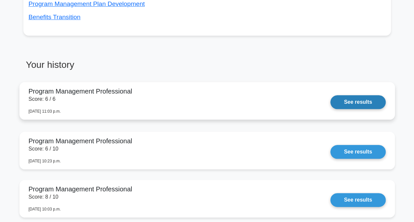
click at [364, 103] on link "See results" at bounding box center [357, 102] width 55 height 14
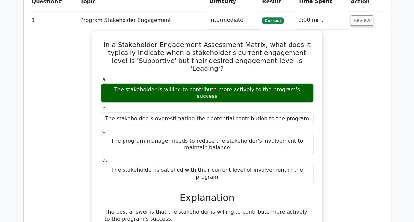
scroll to position [320, 0]
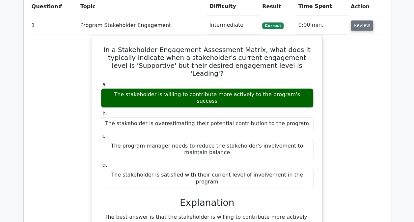
click at [358, 29] on button "Review" at bounding box center [361, 25] width 22 height 10
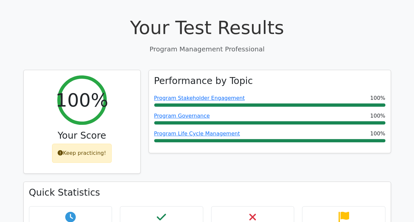
scroll to position [0, 0]
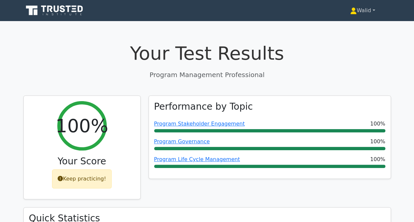
click at [360, 13] on link "Walid" at bounding box center [362, 10] width 57 height 13
click at [347, 30] on link "Profile" at bounding box center [360, 26] width 52 height 11
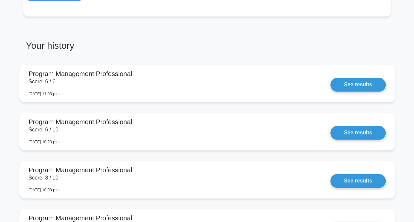
scroll to position [311, 0]
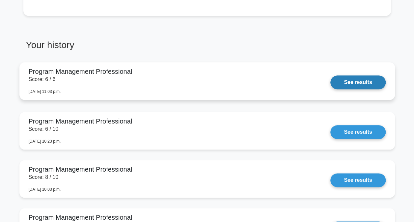
click at [361, 84] on link "See results" at bounding box center [357, 82] width 55 height 14
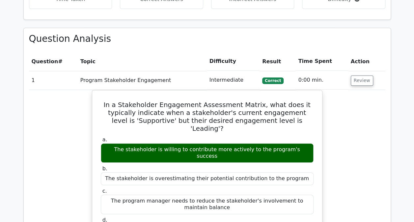
scroll to position [268, 0]
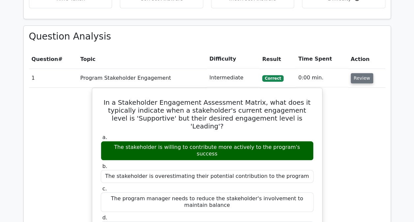
click at [363, 81] on button "Review" at bounding box center [361, 78] width 22 height 10
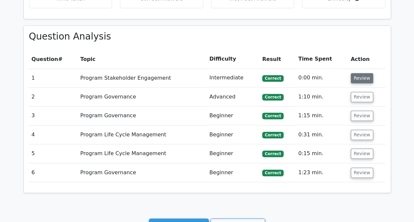
click at [364, 77] on button "Review" at bounding box center [361, 78] width 22 height 10
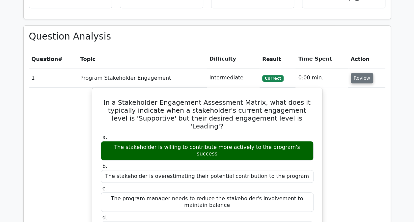
click at [364, 77] on button "Review" at bounding box center [361, 78] width 22 height 10
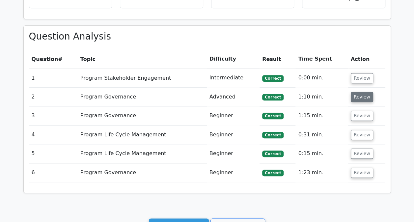
click at [361, 97] on button "Review" at bounding box center [361, 97] width 22 height 10
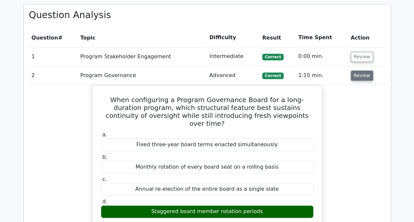
scroll to position [290, 0]
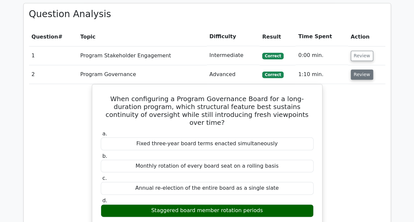
click at [355, 73] on button "Review" at bounding box center [361, 74] width 22 height 10
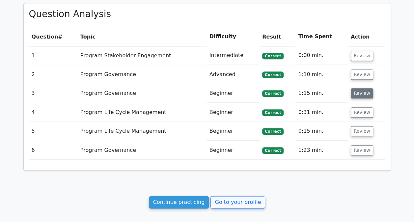
click at [357, 90] on button "Review" at bounding box center [361, 93] width 22 height 10
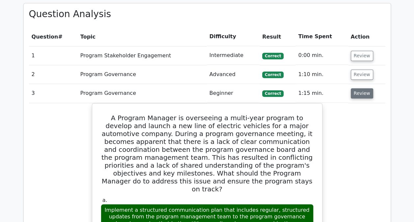
click at [359, 93] on button "Review" at bounding box center [361, 93] width 22 height 10
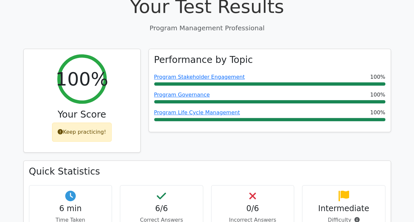
scroll to position [0, 0]
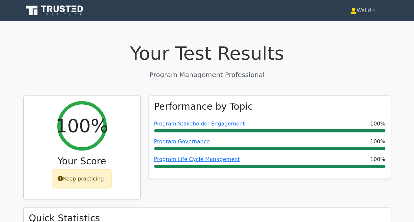
click at [363, 9] on link "Walid" at bounding box center [362, 10] width 57 height 13
click at [353, 24] on link "Profile" at bounding box center [360, 26] width 52 height 11
click at [359, 11] on link "Walid" at bounding box center [362, 10] width 57 height 13
click at [352, 23] on link "Profile" at bounding box center [360, 26] width 52 height 11
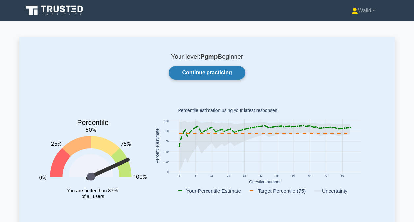
click at [203, 71] on link "Continue practicing" at bounding box center [206, 73] width 76 height 14
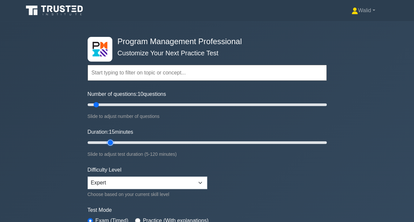
type input "15"
click at [112, 142] on input "Duration: 15 minutes" at bounding box center [207, 142] width 239 height 8
